Goal: Navigation & Orientation: Understand site structure

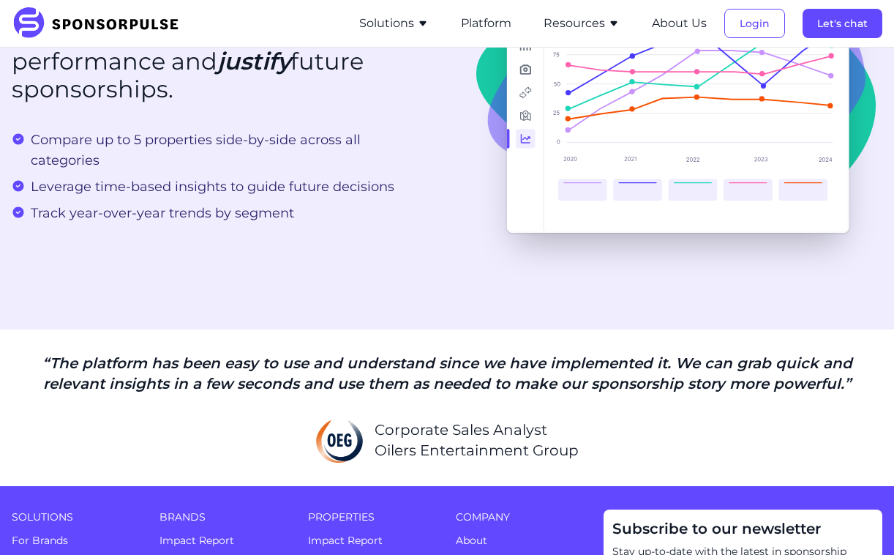
scroll to position [3058, 9]
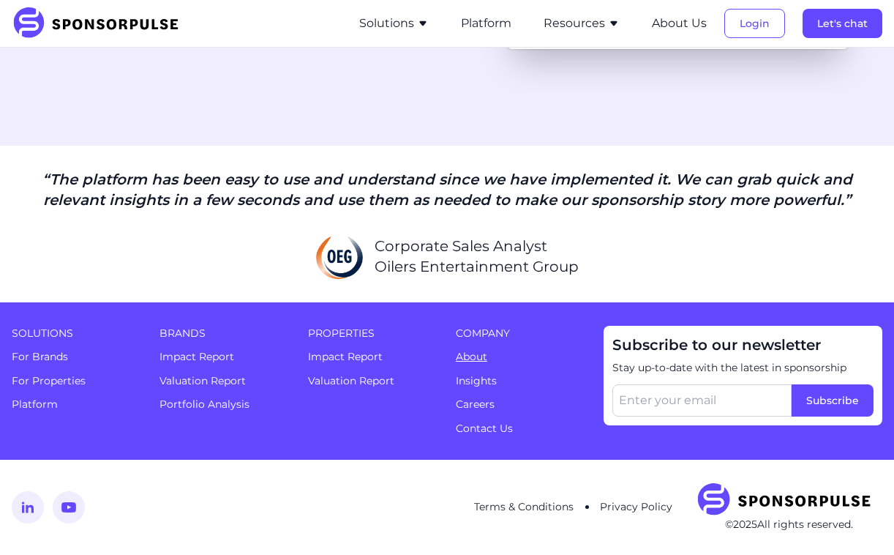
click at [466, 359] on link "About" at bounding box center [471, 356] width 31 height 13
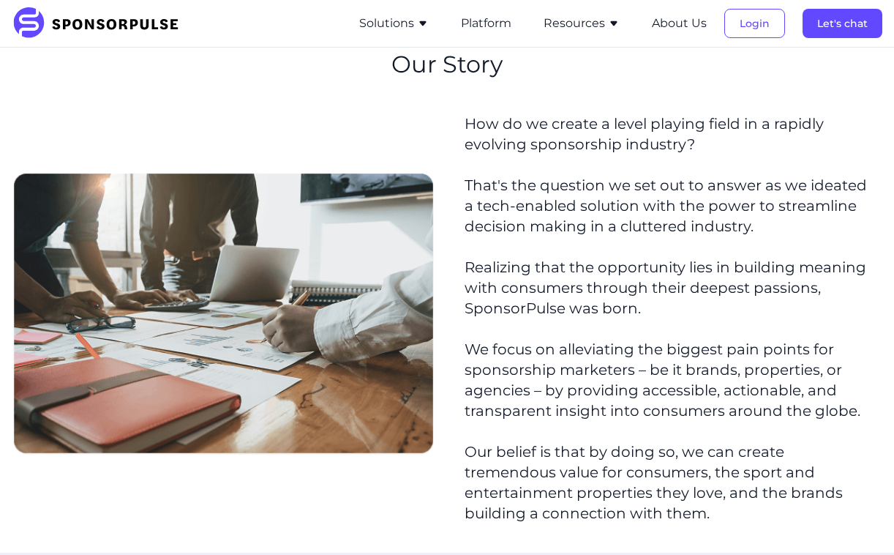
scroll to position [209, 5]
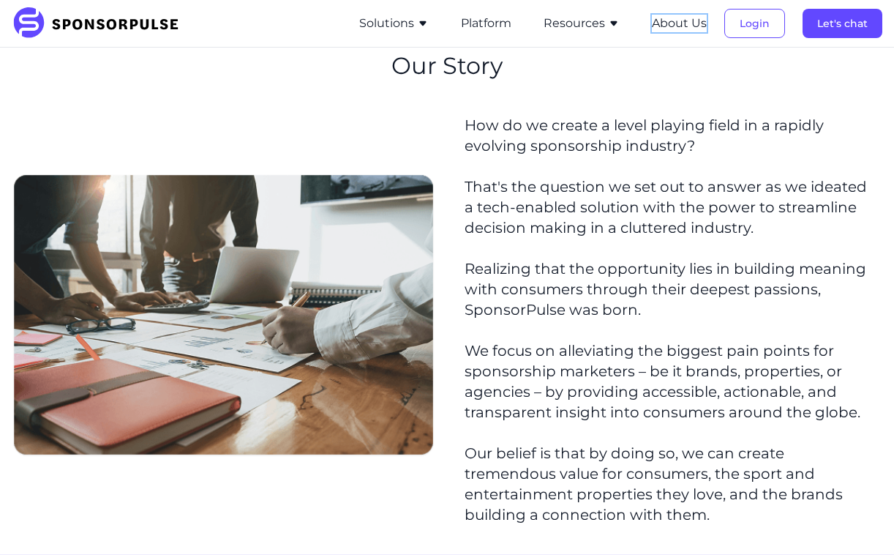
click at [665, 22] on button "About Us" at bounding box center [679, 24] width 55 height 18
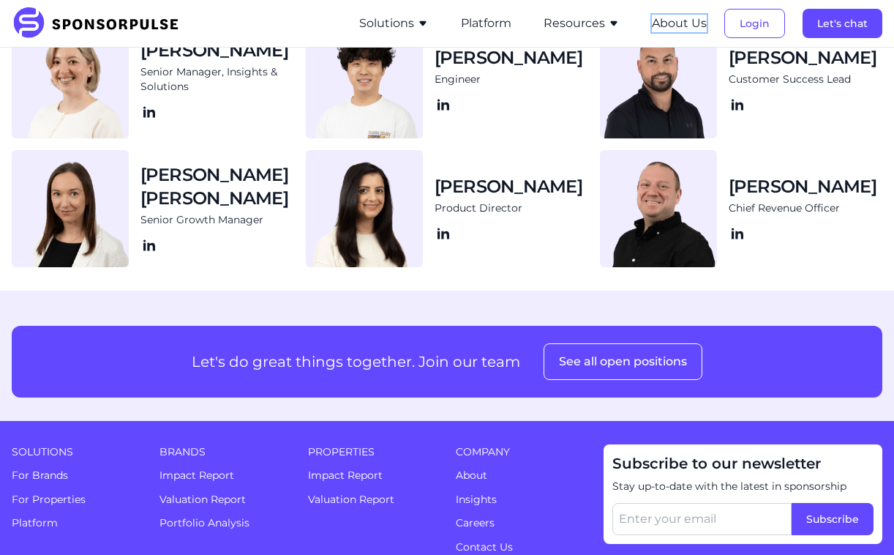
scroll to position [1552, 5]
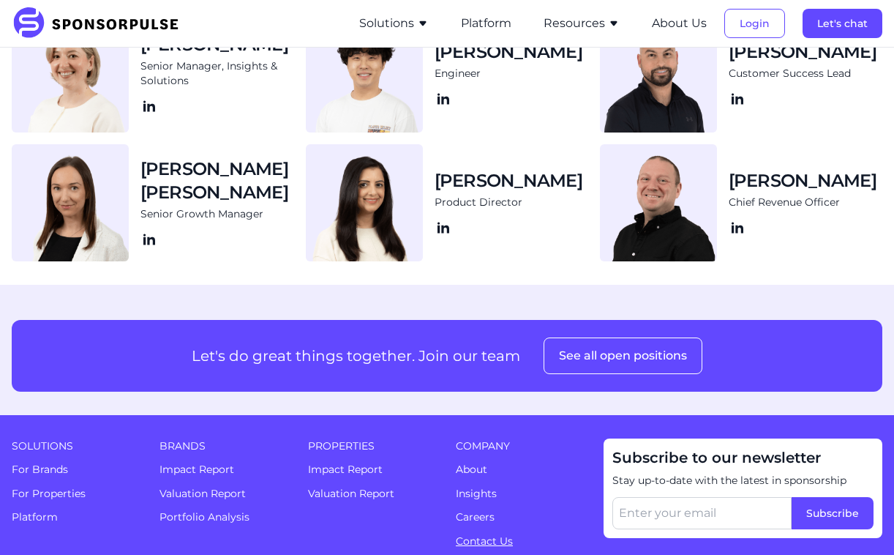
click at [482, 542] on link "Contact Us" at bounding box center [484, 540] width 57 height 13
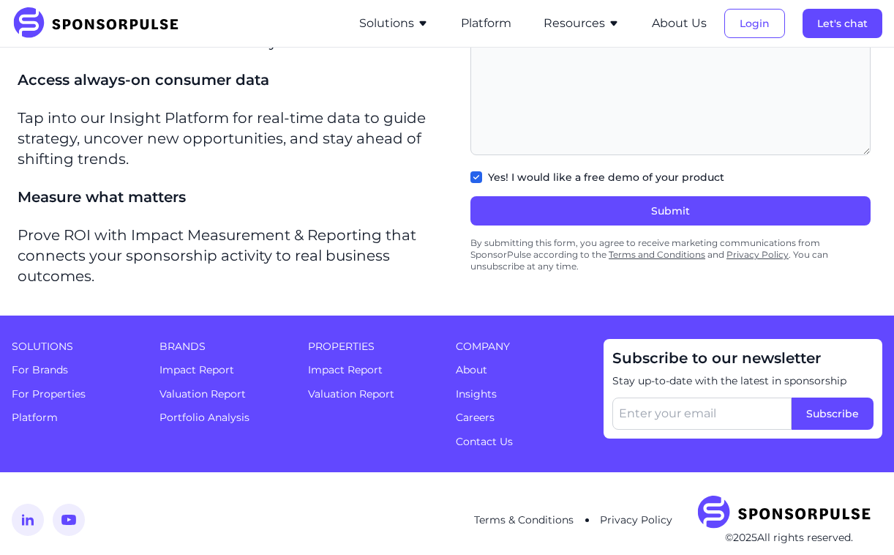
scroll to position [501, 5]
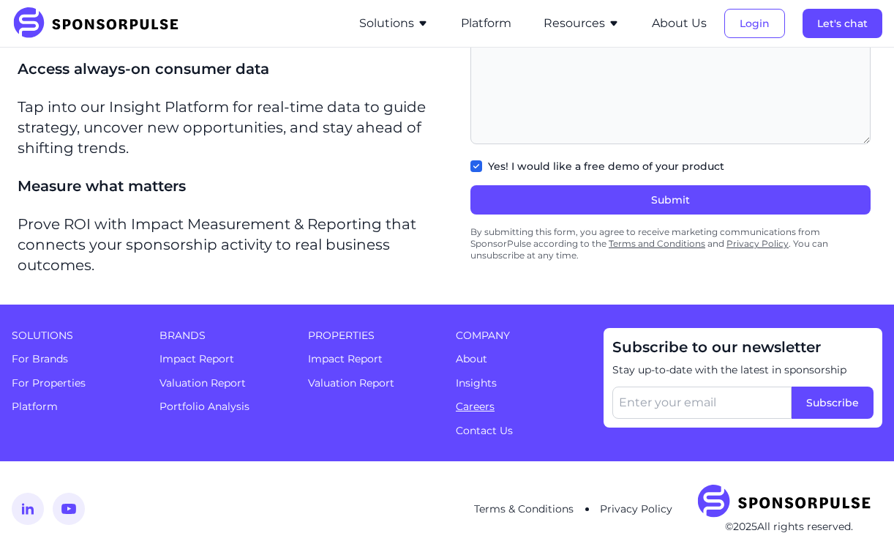
click at [476, 406] on link "Careers" at bounding box center [475, 406] width 39 height 13
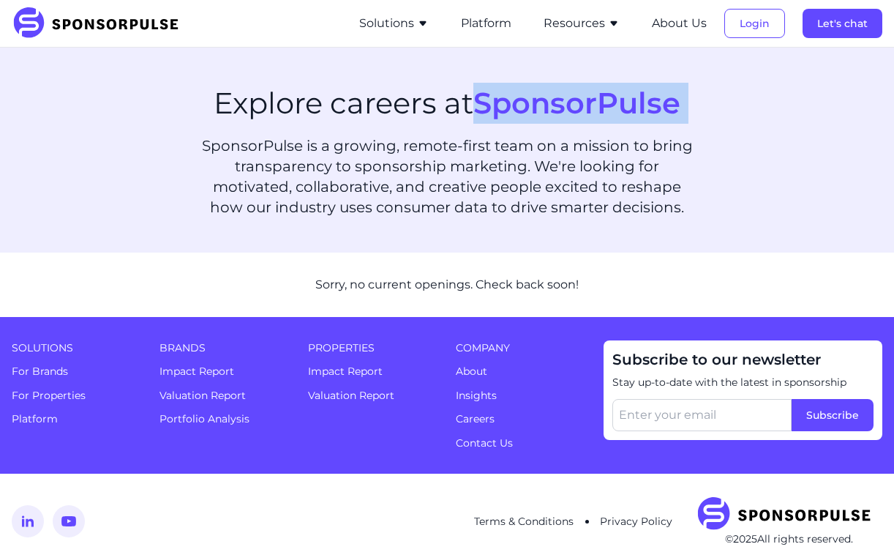
drag, startPoint x: 482, startPoint y: 103, endPoint x: 741, endPoint y: 108, distance: 259.1
click at [741, 108] on section "Explore careers at SponsorPulse SponsorPulse is a growing, remote-first team on…" at bounding box center [447, 150] width 894 height 205
copy span "SponsorPulse"
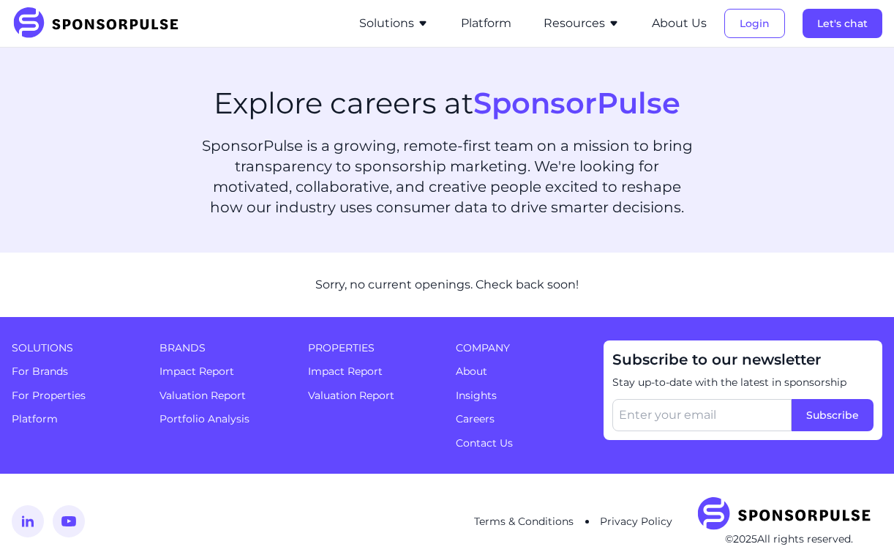
scroll to position [12, 0]
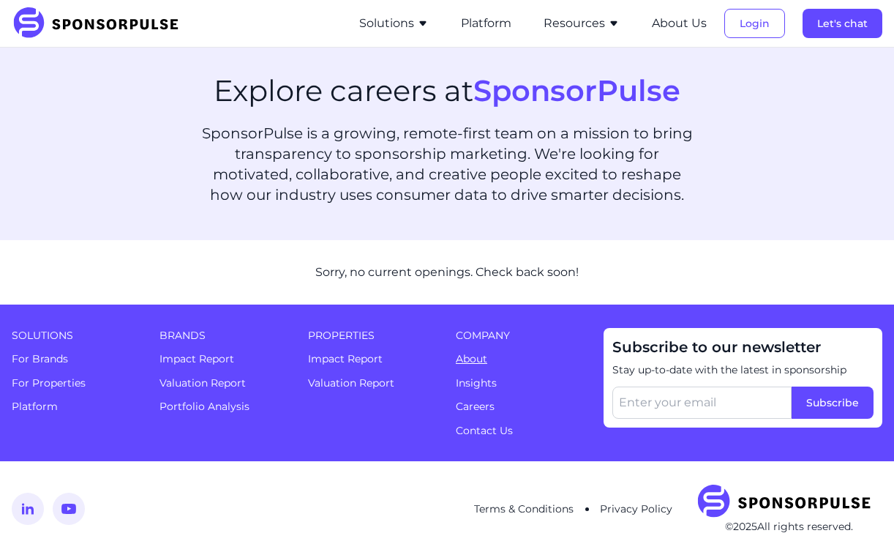
click at [481, 363] on link "About" at bounding box center [471, 358] width 31 height 13
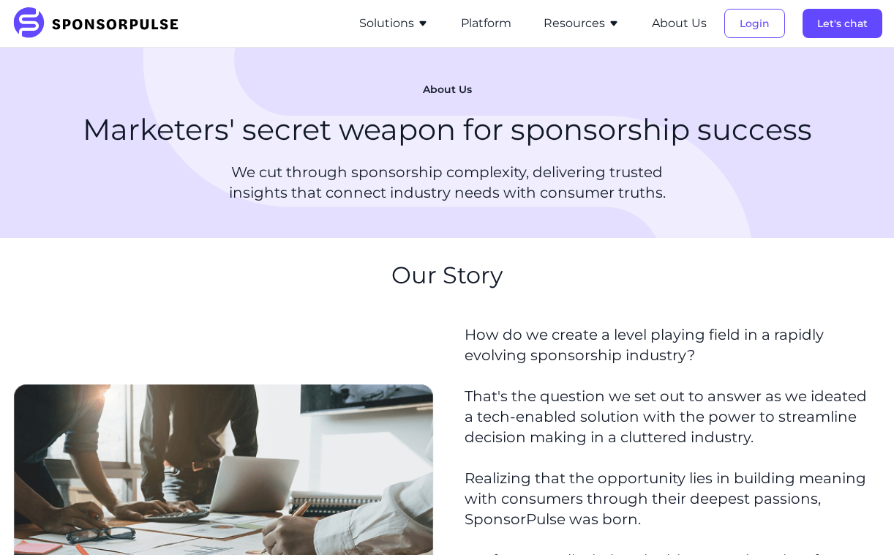
click at [402, 23] on button "Solutions" at bounding box center [394, 24] width 70 height 18
click at [490, 26] on button "Platform" at bounding box center [486, 24] width 50 height 18
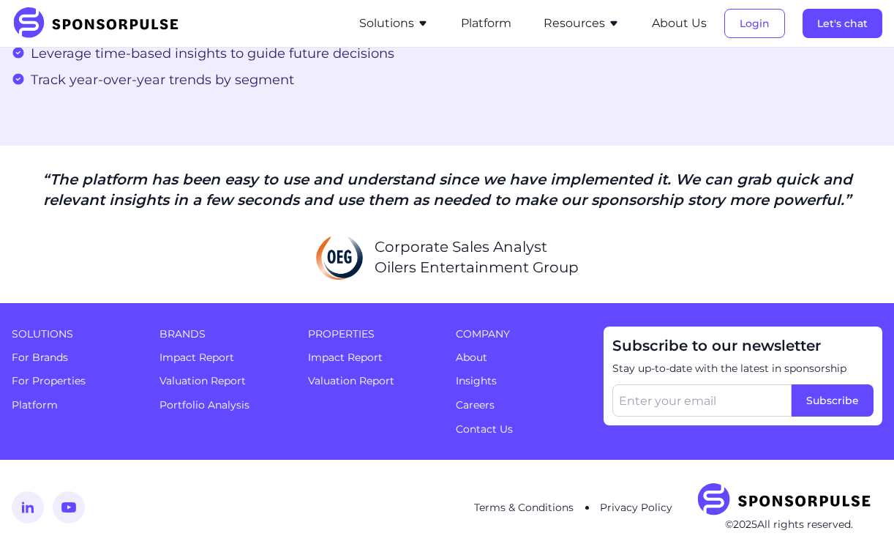
scroll to position [3058, 0]
